Goal: Connect with others: Connect with others

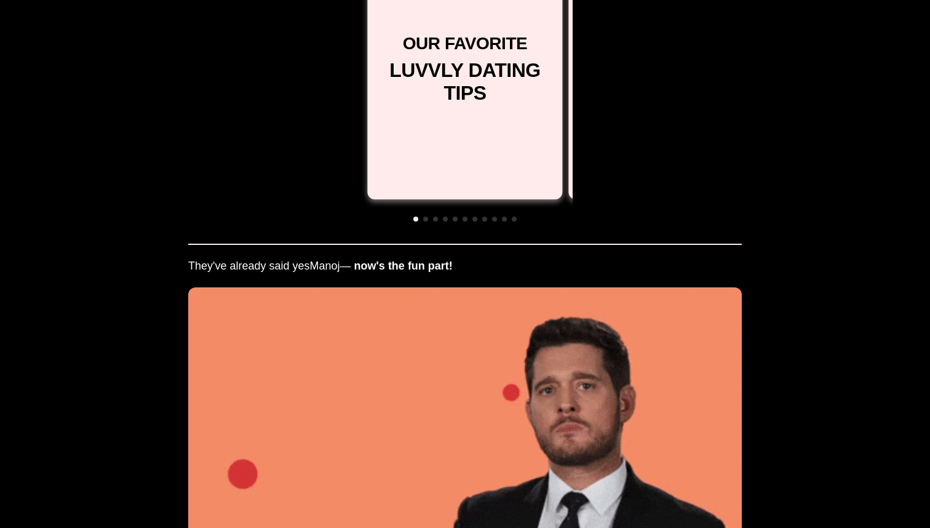
scroll to position [1363, 0]
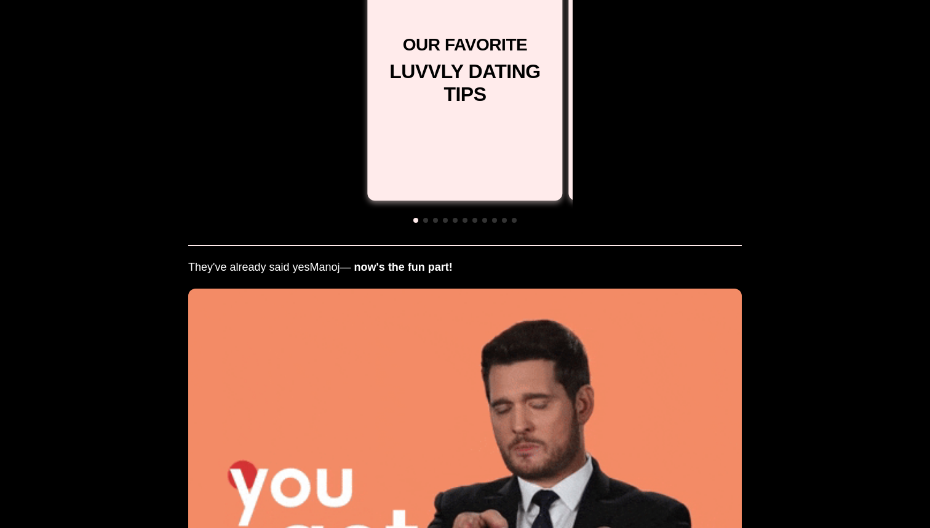
click at [425, 218] on span at bounding box center [425, 220] width 5 height 5
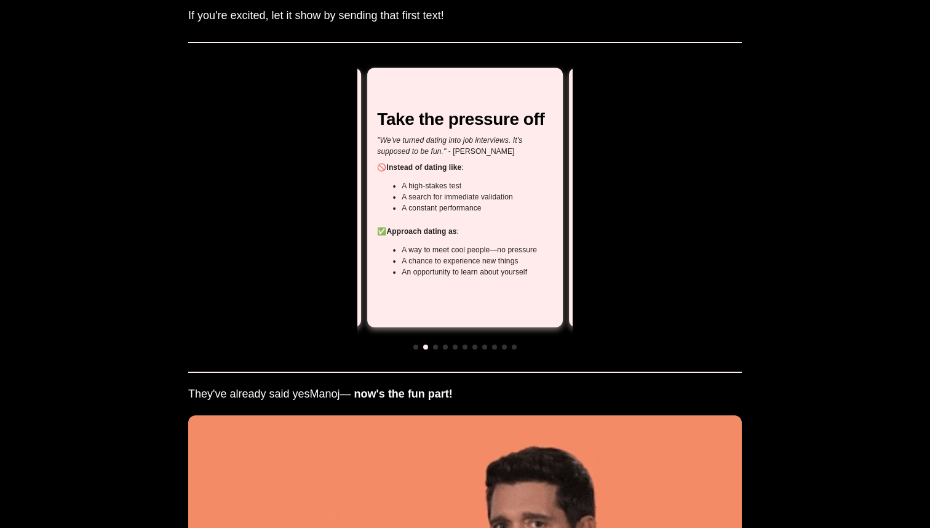
scroll to position [1235, 0]
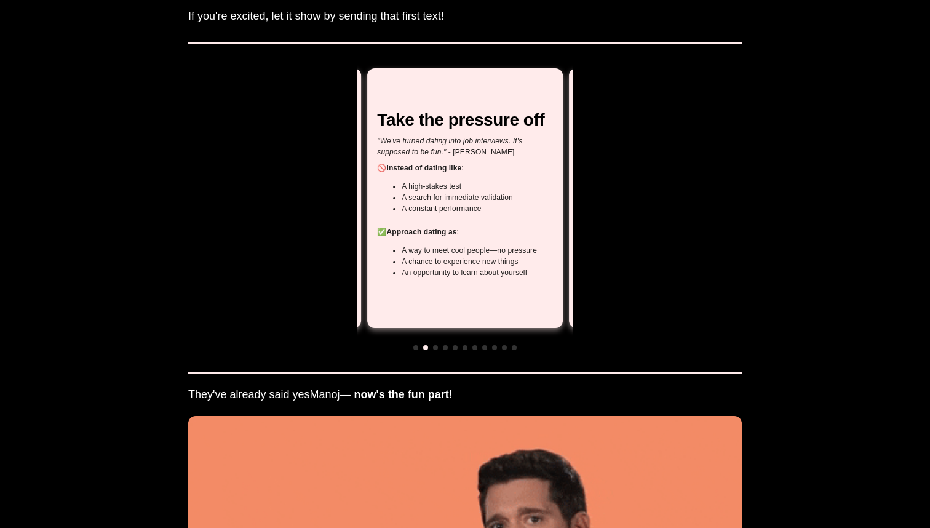
click at [436, 346] on span at bounding box center [435, 347] width 5 height 5
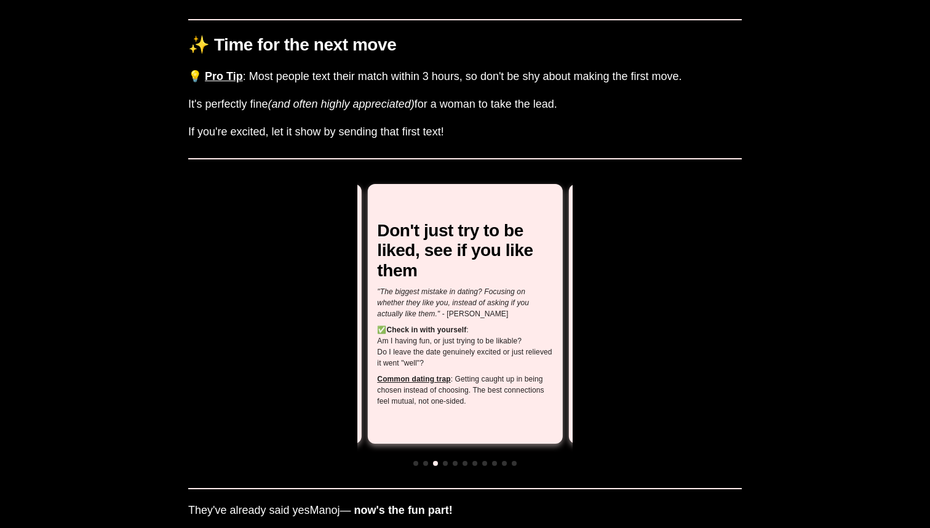
scroll to position [1095, 0]
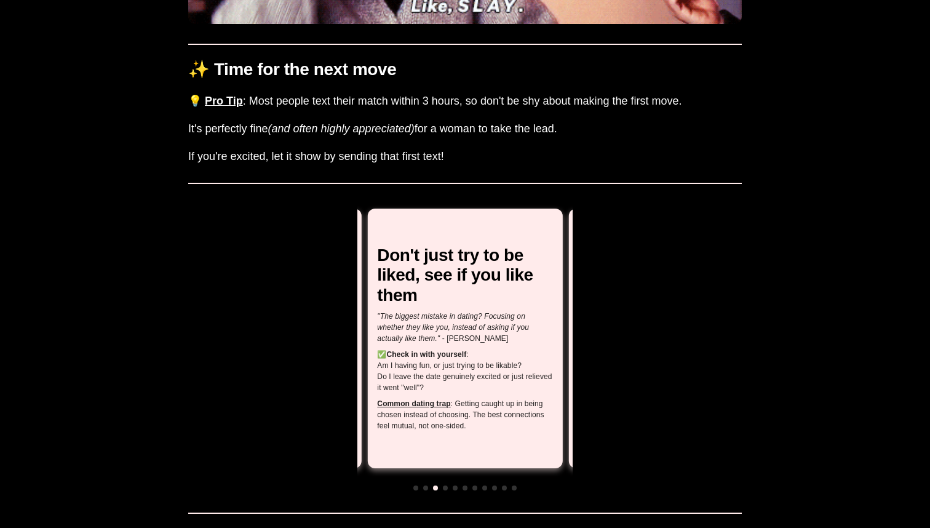
click at [445, 487] on span at bounding box center [445, 487] width 5 height 5
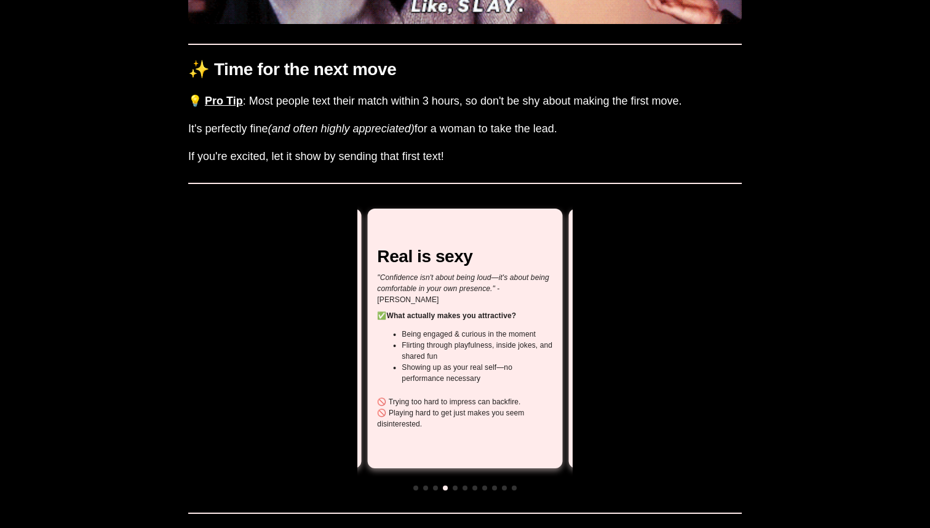
click at [456, 487] on span at bounding box center [455, 487] width 5 height 5
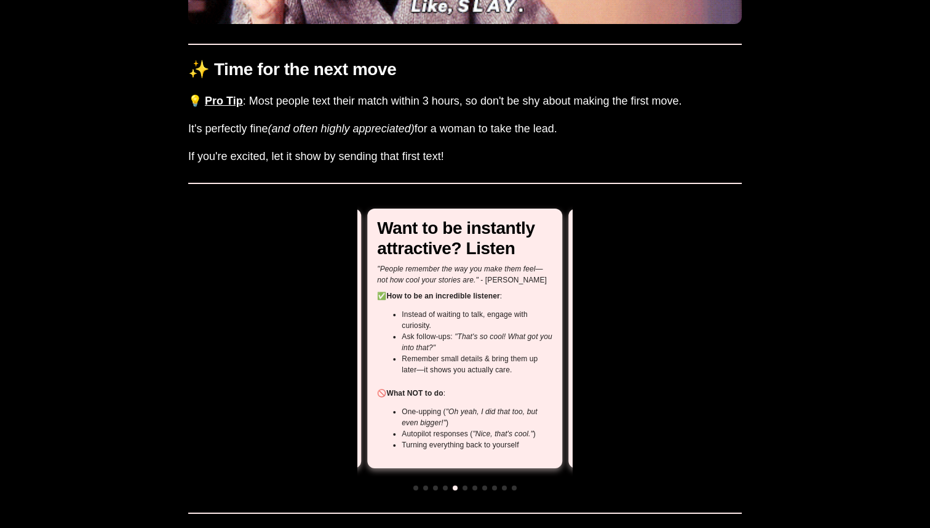
click at [464, 486] on span at bounding box center [465, 487] width 5 height 5
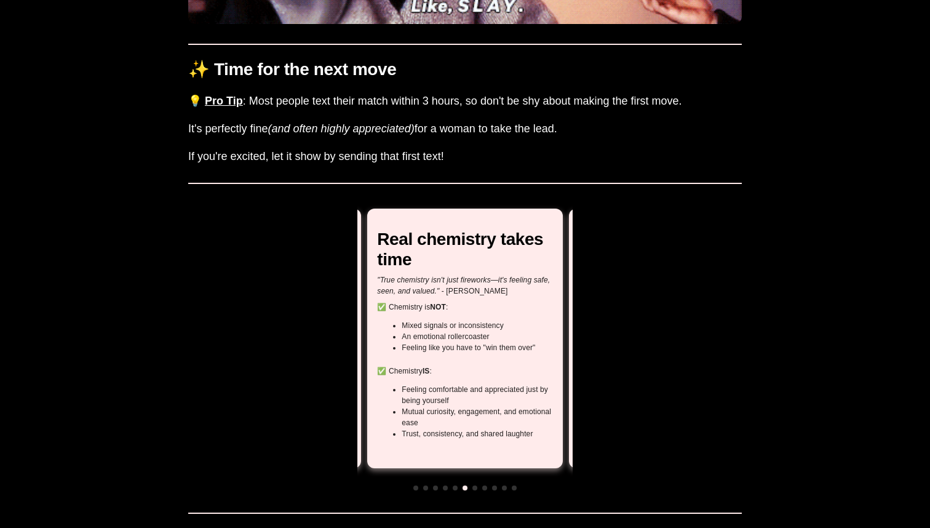
click at [476, 487] on span at bounding box center [474, 487] width 5 height 5
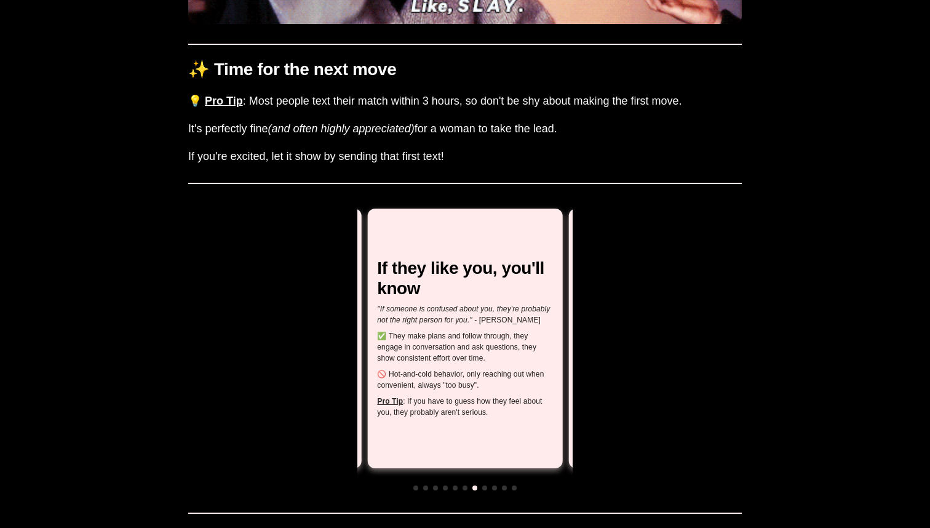
click at [485, 485] on span at bounding box center [484, 487] width 5 height 5
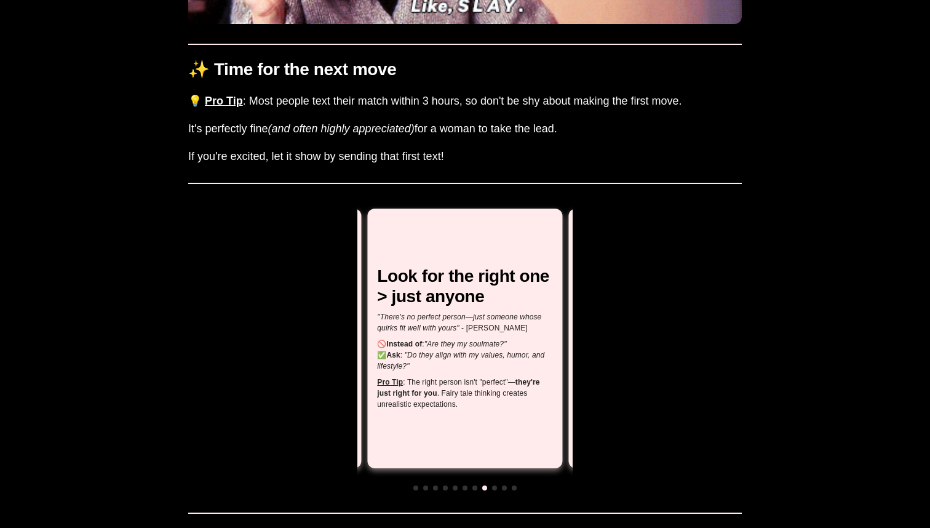
click at [490, 485] on div at bounding box center [464, 487] width 215 height 11
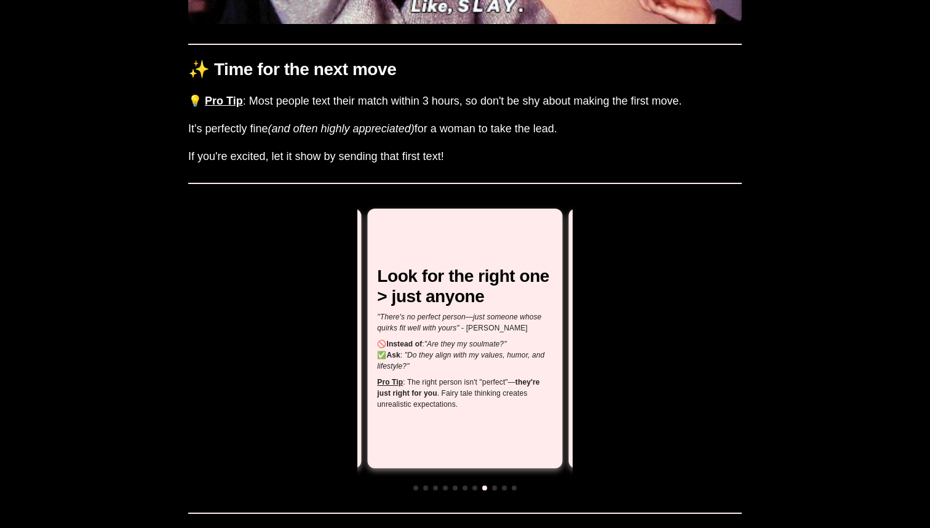
click at [493, 485] on span at bounding box center [494, 487] width 5 height 5
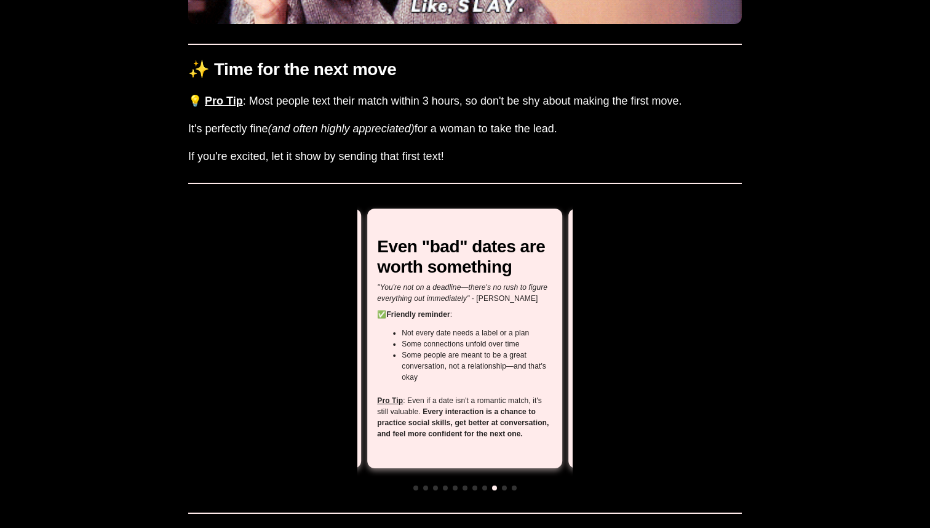
click at [509, 485] on div at bounding box center [464, 487] width 215 height 11
click at [505, 485] on span at bounding box center [504, 487] width 5 height 5
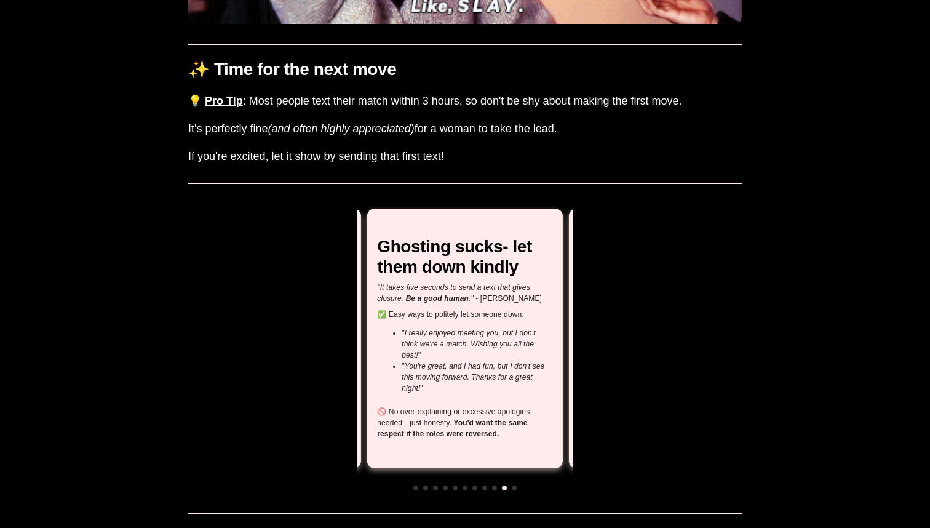
click at [514, 485] on span at bounding box center [514, 487] width 5 height 5
